Goal: Information Seeking & Learning: Find specific fact

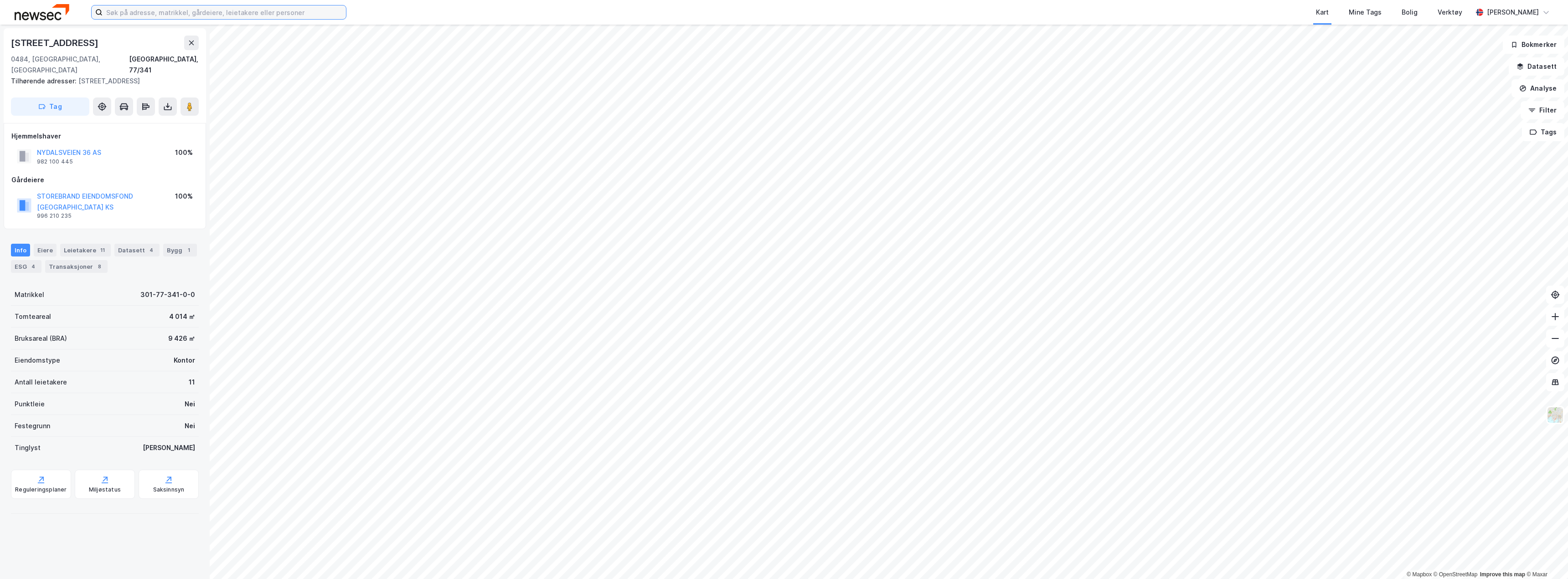
click at [124, 11] on input at bounding box center [224, 12] width 243 height 13
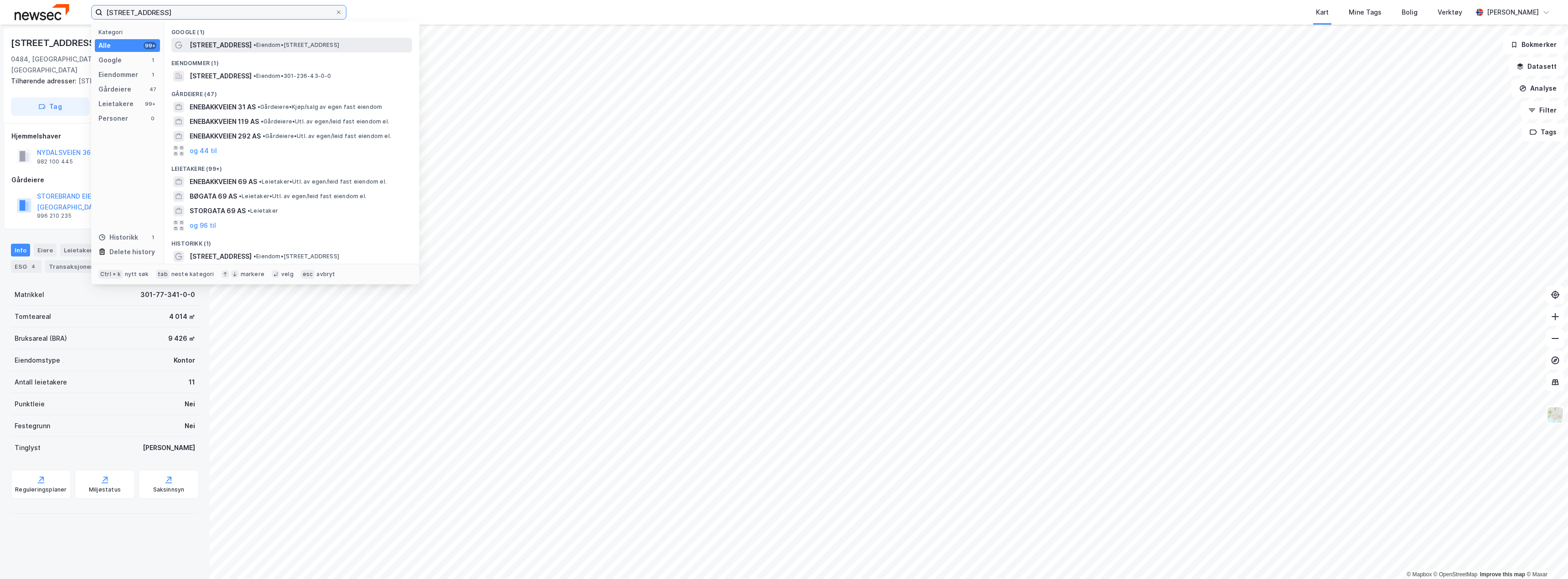
type input "[STREET_ADDRESS]"
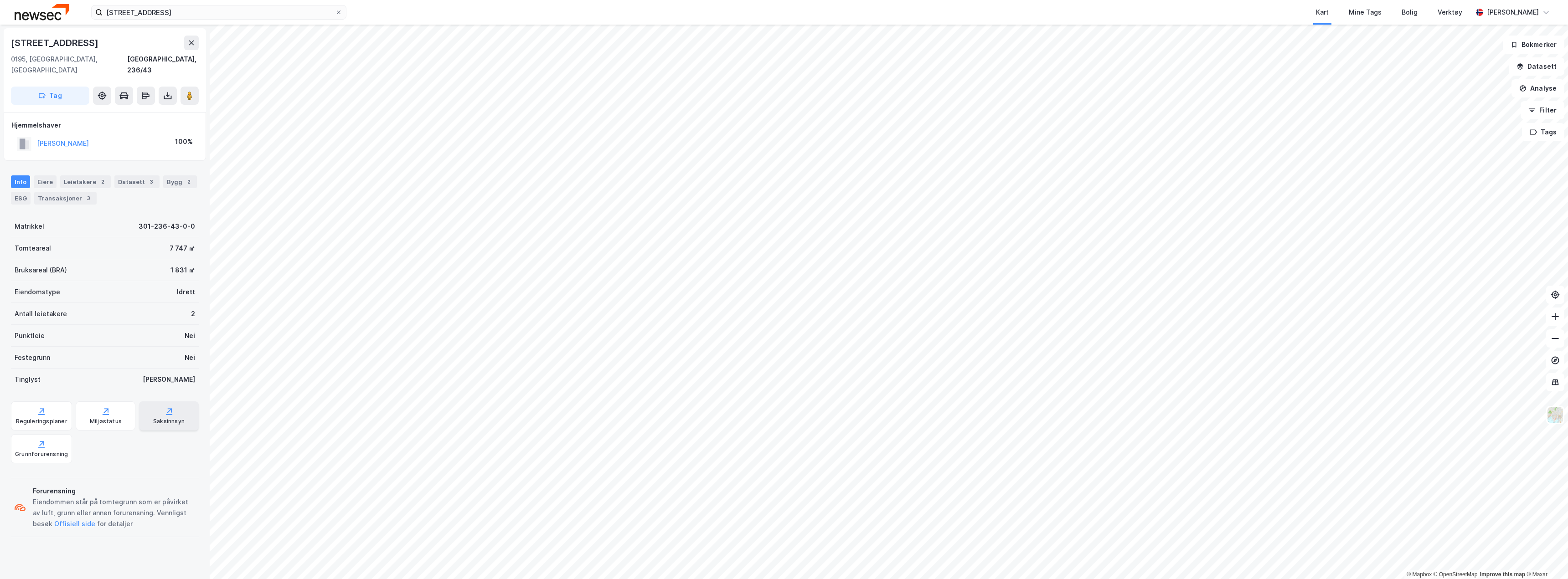
click at [180, 402] on div "Saksinnsyn" at bounding box center [169, 416] width 60 height 29
